Goal: Task Accomplishment & Management: Manage account settings

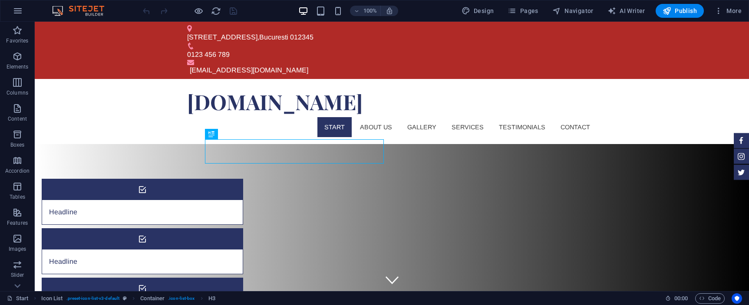
click at [77, 8] on img at bounding box center [82, 11] width 65 height 10
click at [23, 10] on button "button" at bounding box center [17, 10] width 21 height 21
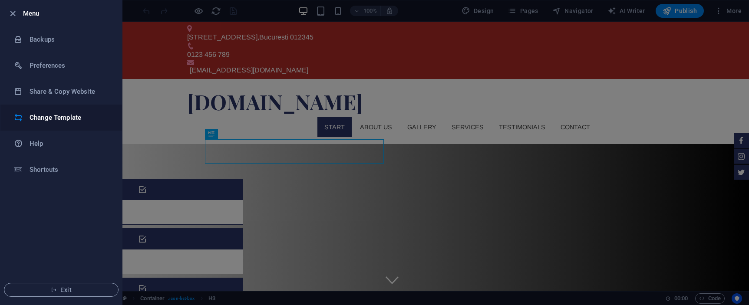
click at [69, 124] on li "Change Template" at bounding box center [61, 118] width 122 height 26
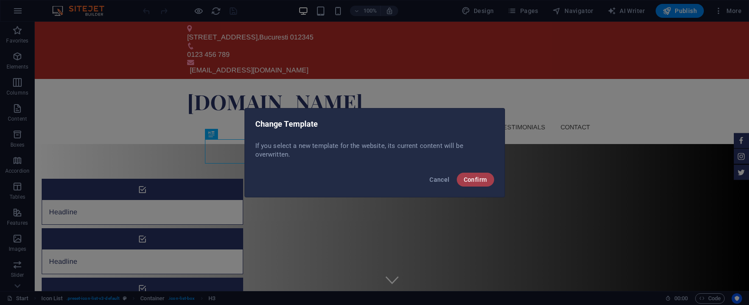
click at [478, 182] on span "Confirm" at bounding box center [475, 179] width 23 height 7
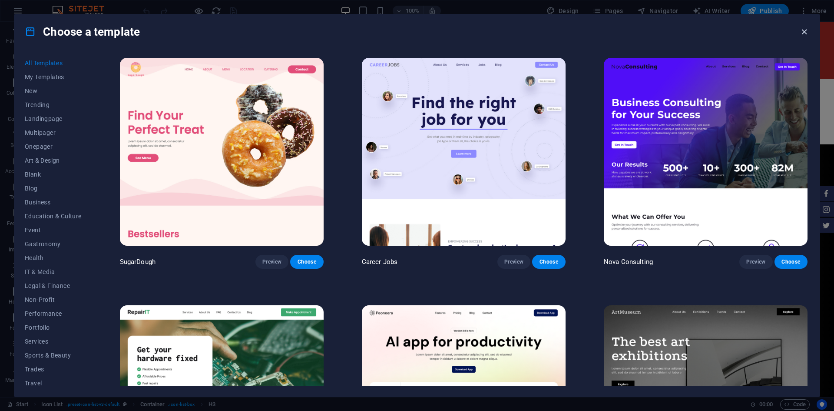
click at [749, 31] on icon "button" at bounding box center [804, 32] width 10 height 10
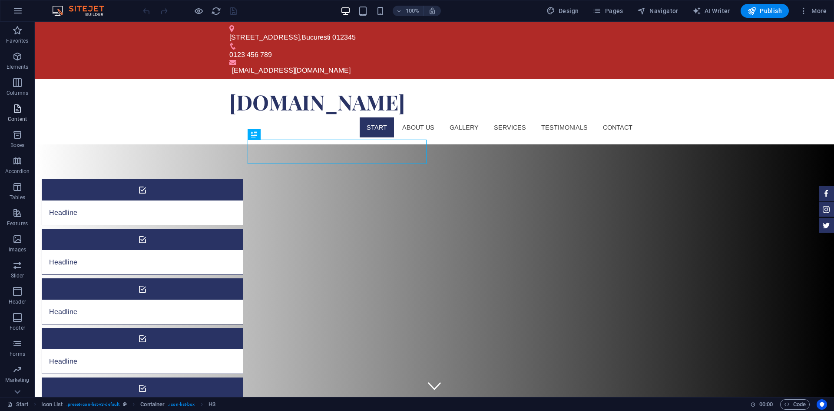
click at [20, 119] on p "Content" at bounding box center [17, 119] width 19 height 7
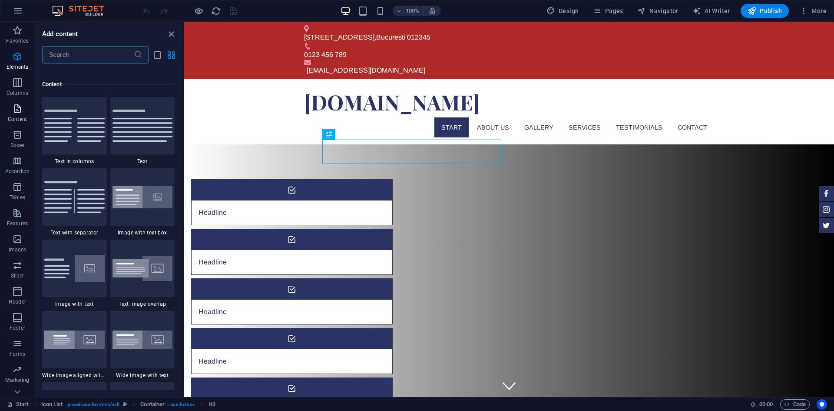
scroll to position [1520, 0]
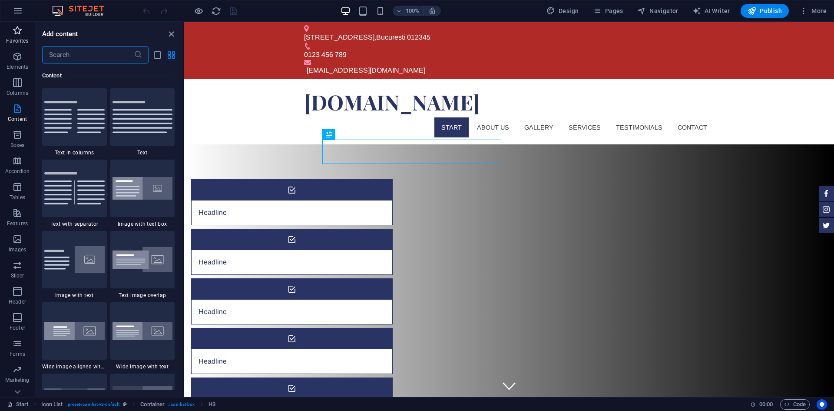
click at [13, 38] on p "Favorites" at bounding box center [17, 40] width 22 height 7
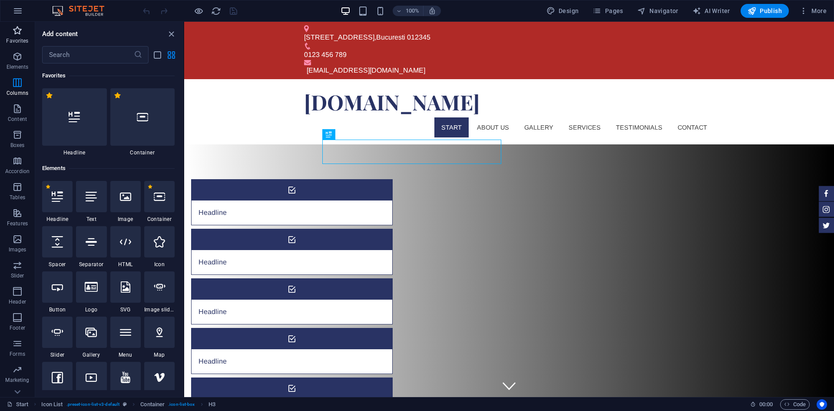
scroll to position [0, 0]
click at [23, 14] on button "button" at bounding box center [17, 10] width 21 height 21
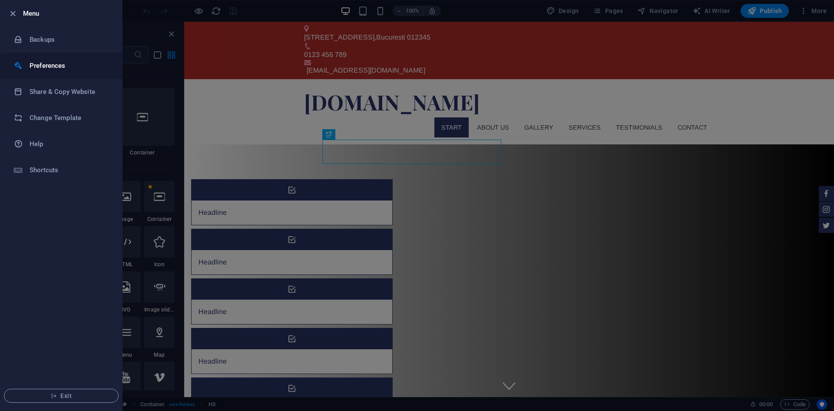
click at [58, 62] on h6 "Preferences" at bounding box center [70, 65] width 80 height 10
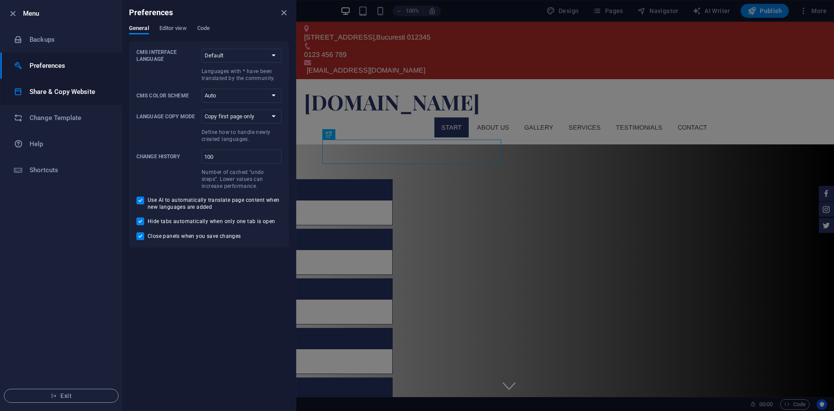
click at [74, 96] on h6 "Share & Copy Website" at bounding box center [70, 91] width 80 height 10
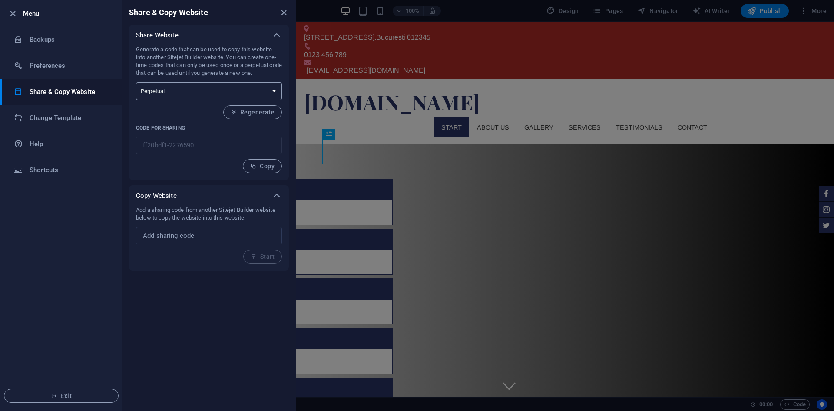
click at [219, 93] on select "One-time Perpetual" at bounding box center [209, 91] width 146 height 18
click at [275, 236] on input "text" at bounding box center [209, 235] width 146 height 17
click at [66, 117] on h6 "Change Template" at bounding box center [70, 118] width 80 height 10
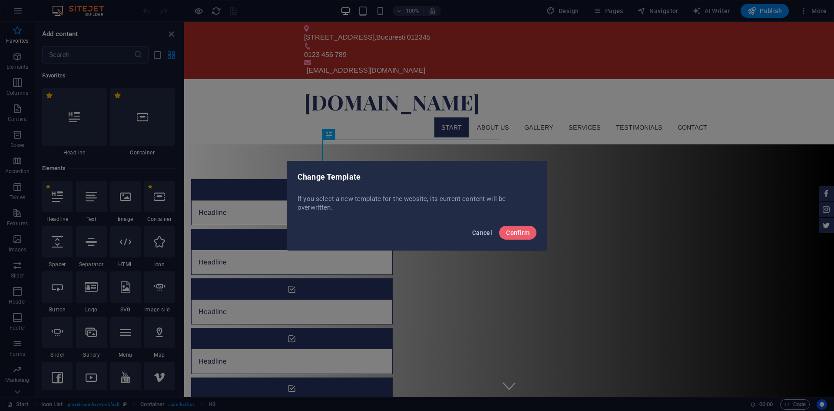
click at [490, 235] on span "Cancel" at bounding box center [482, 232] width 20 height 7
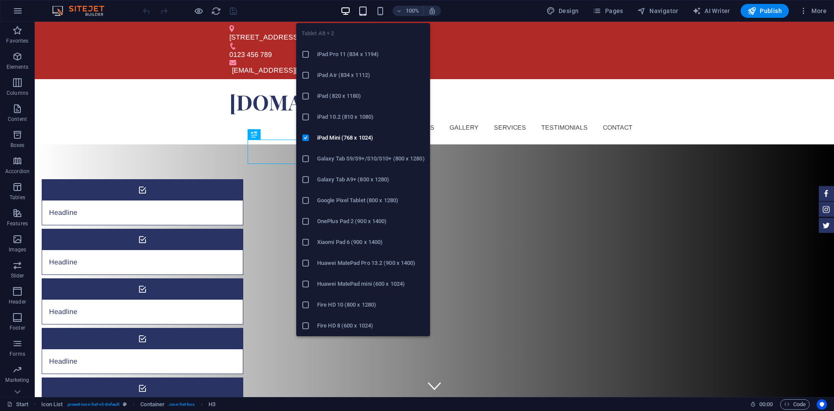
click at [365, 11] on icon "button" at bounding box center [363, 11] width 10 height 10
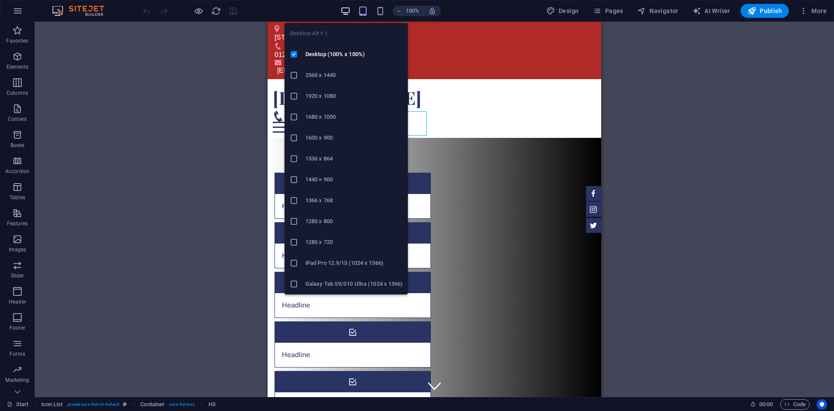
click at [349, 10] on icon "button" at bounding box center [346, 11] width 10 height 10
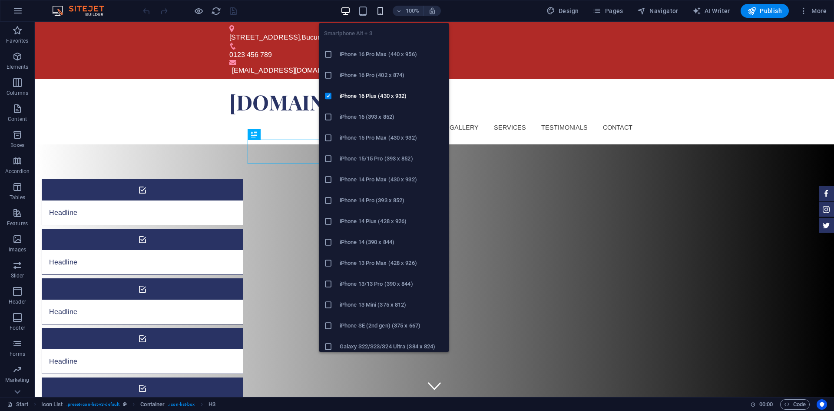
click at [385, 12] on icon "button" at bounding box center [380, 11] width 10 height 10
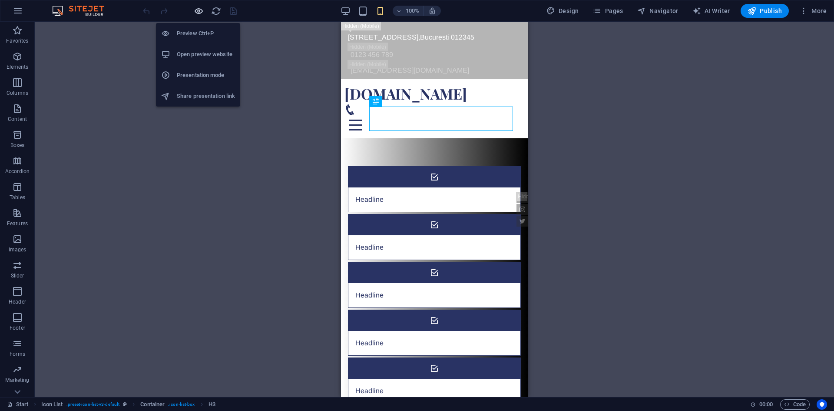
click at [202, 11] on icon "button" at bounding box center [199, 11] width 10 height 10
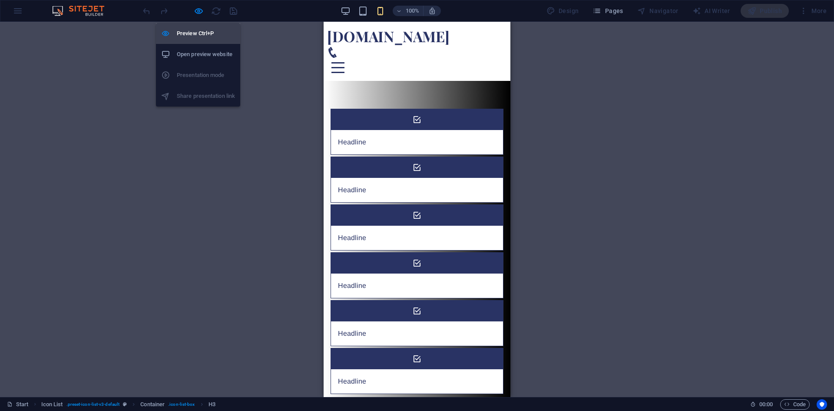
click at [202, 36] on h6 "Preview Ctrl+P" at bounding box center [206, 33] width 58 height 10
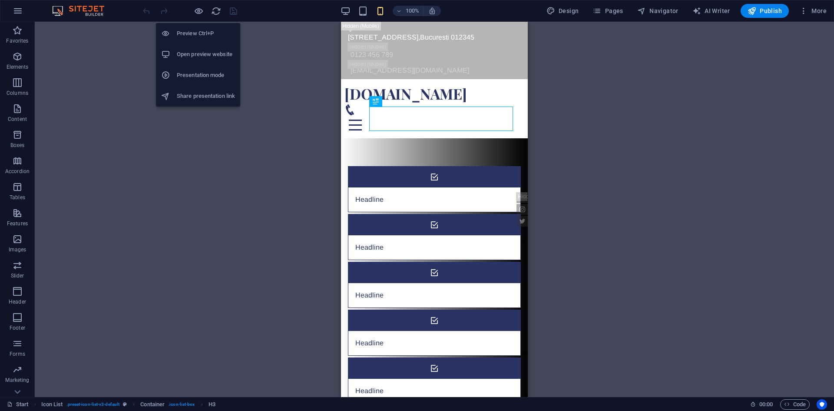
click at [207, 70] on li "Presentation mode" at bounding box center [198, 75] width 84 height 21
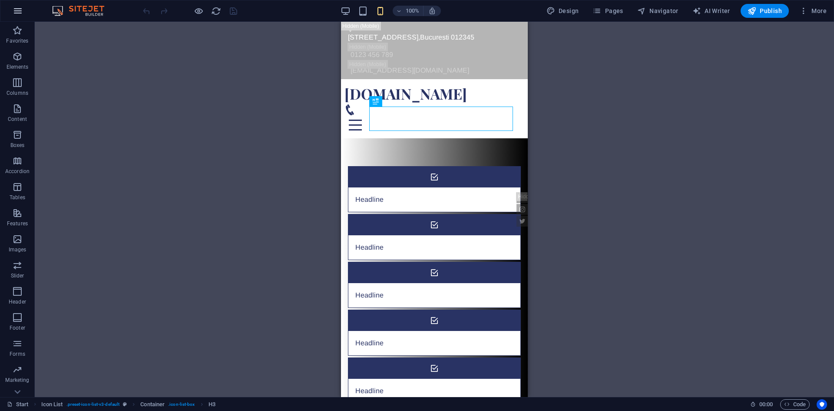
click at [20, 8] on icon "button" at bounding box center [18, 11] width 10 height 10
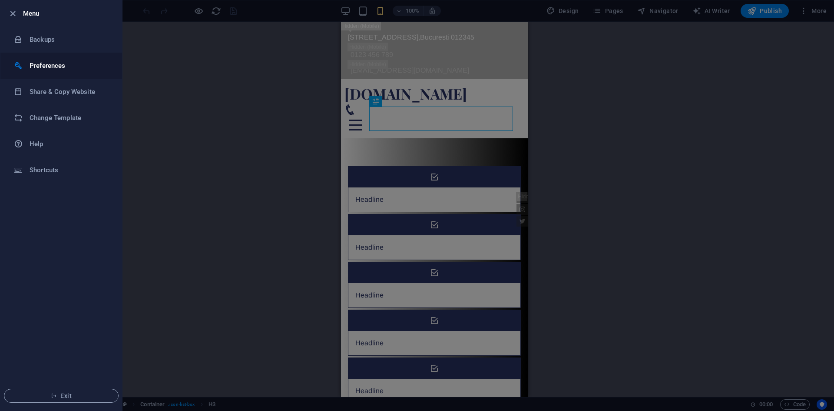
click at [44, 63] on h6 "Preferences" at bounding box center [70, 65] width 80 height 10
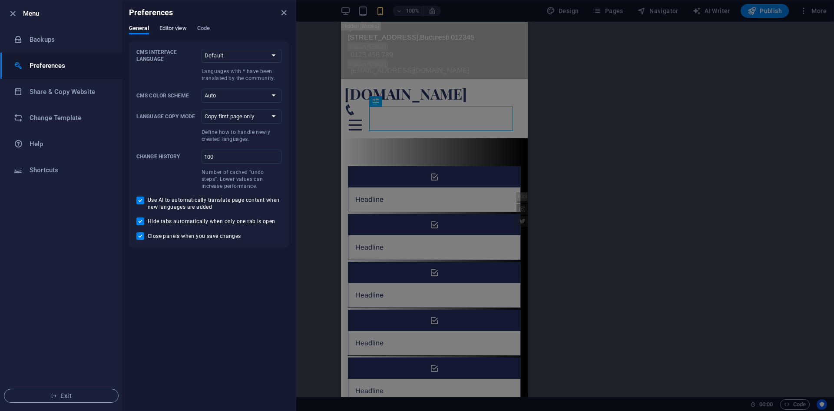
click at [177, 30] on span "Editor view" at bounding box center [172, 29] width 27 height 12
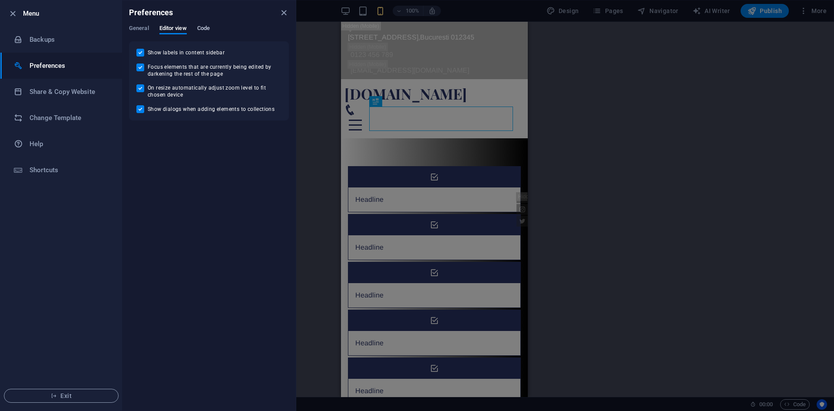
click at [205, 27] on span "Code" at bounding box center [203, 29] width 13 height 12
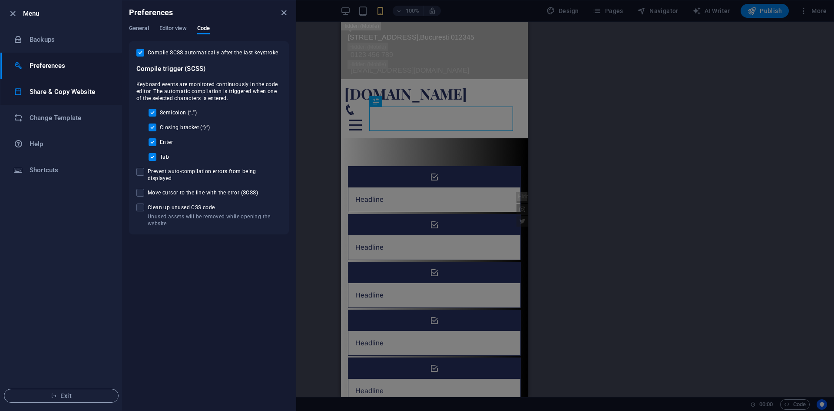
click at [72, 95] on h6 "Share & Copy Website" at bounding box center [70, 91] width 80 height 10
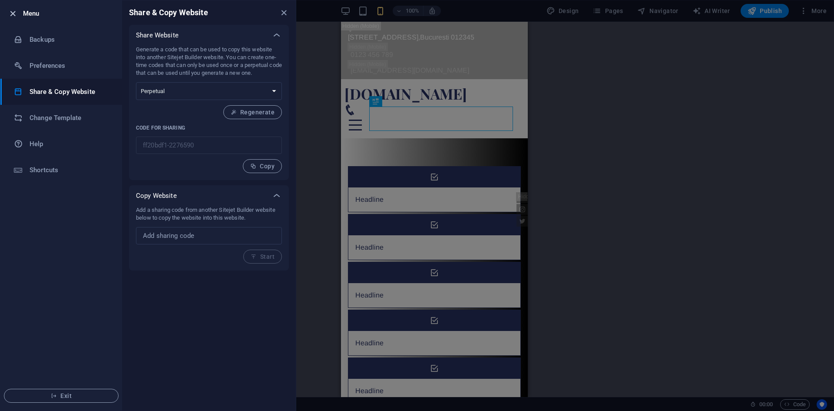
click at [10, 14] on icon "button" at bounding box center [13, 14] width 10 height 10
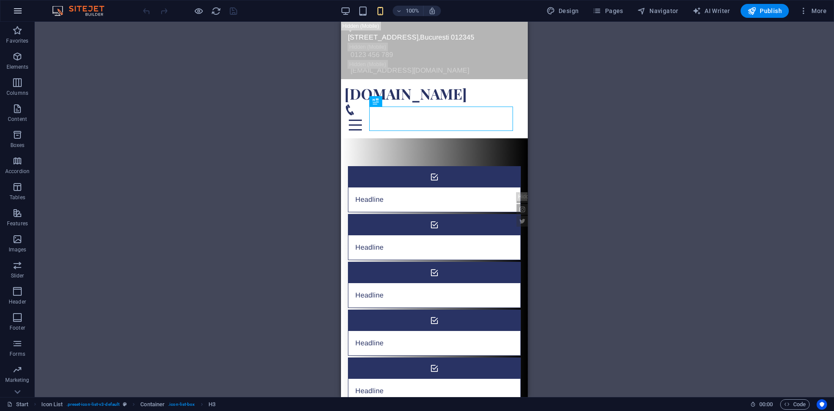
click at [18, 13] on icon "button" at bounding box center [18, 11] width 10 height 10
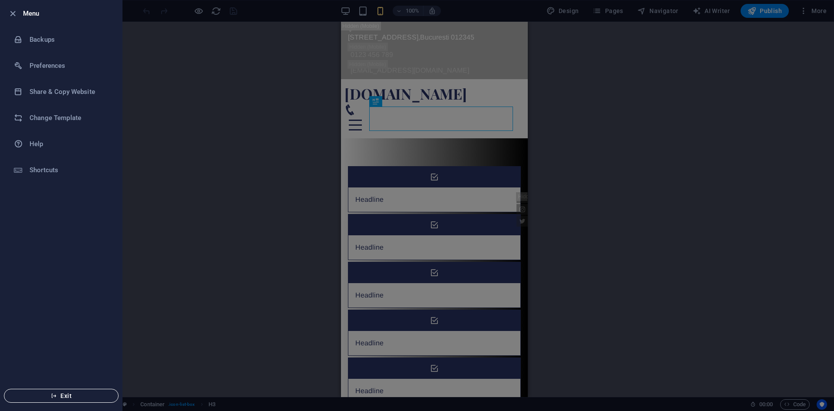
click at [56, 391] on button "Exit" at bounding box center [61, 395] width 115 height 14
